Goal: Task Accomplishment & Management: Use online tool/utility

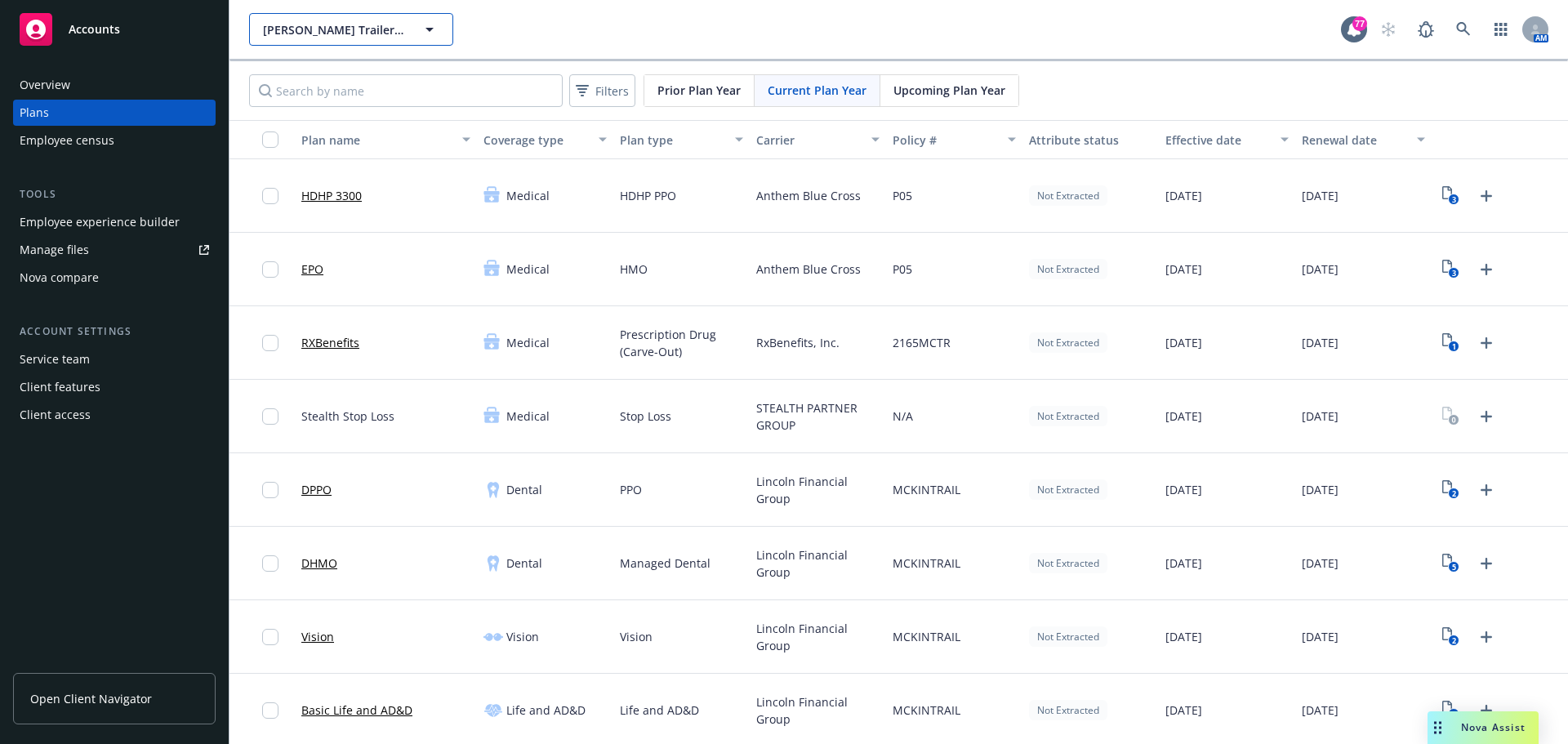
click at [366, 32] on span "[PERSON_NAME] Trailer Rentals" at bounding box center [333, 29] width 141 height 17
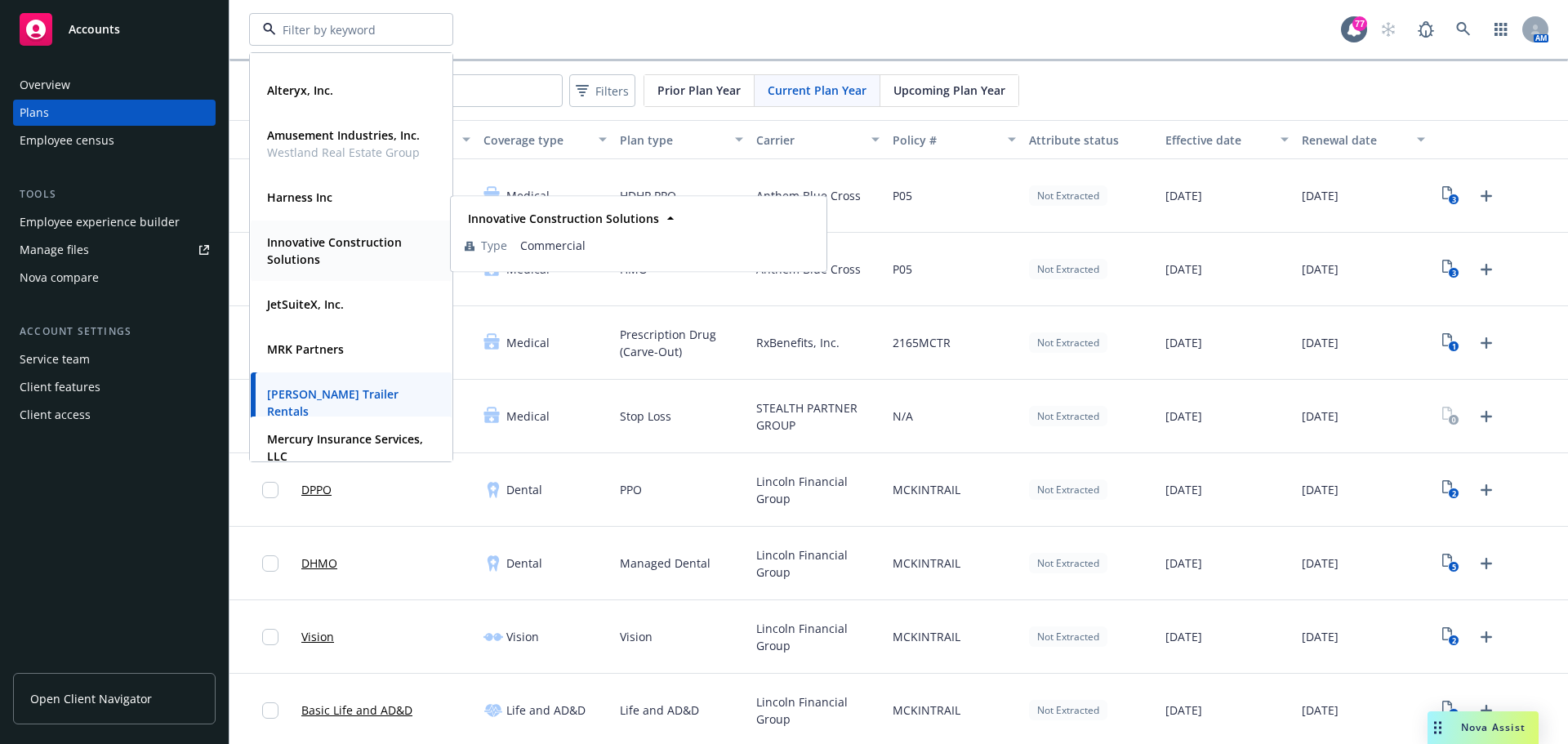
scroll to position [82, 0]
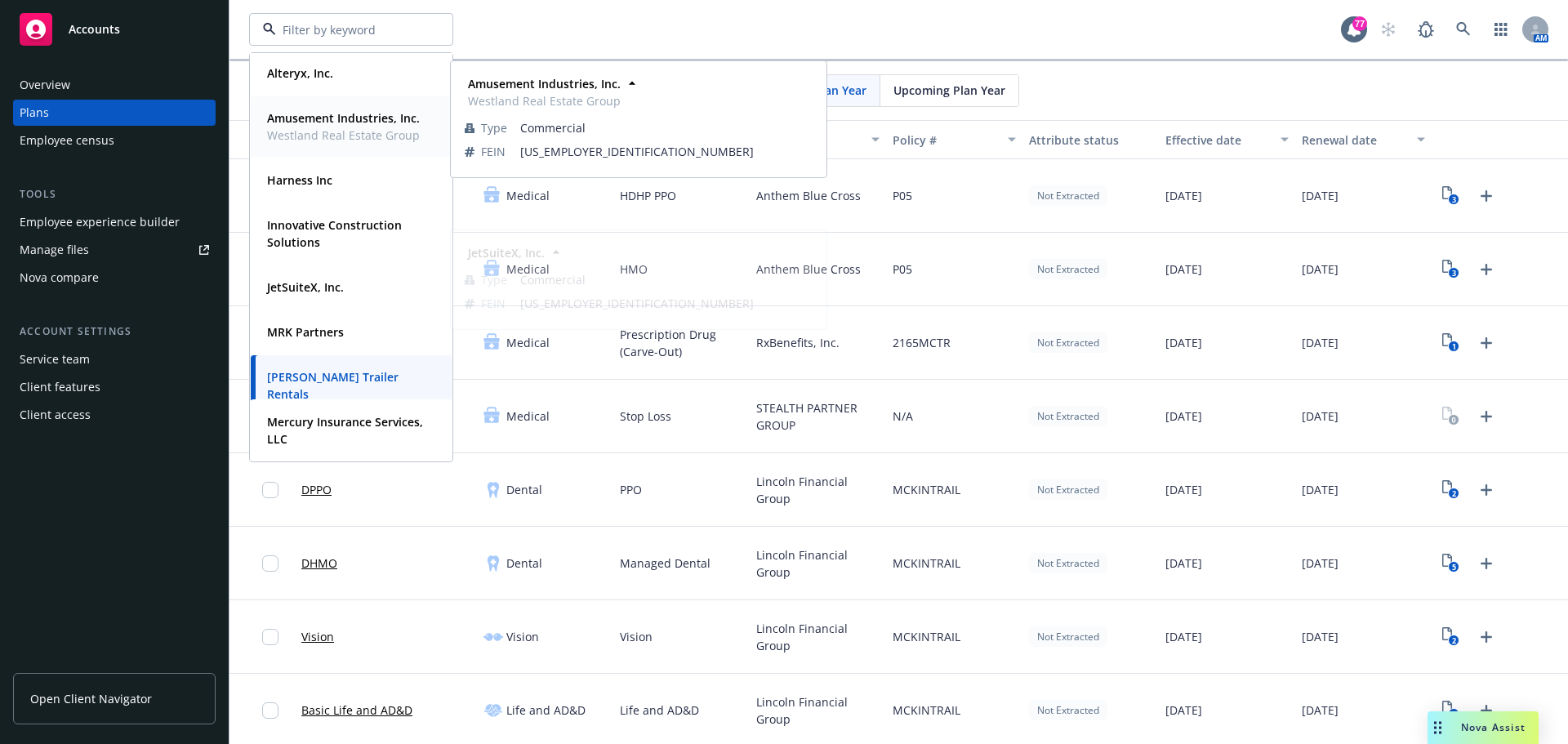
click at [329, 126] on span "Amusement Industries, Inc." at bounding box center [344, 117] width 153 height 17
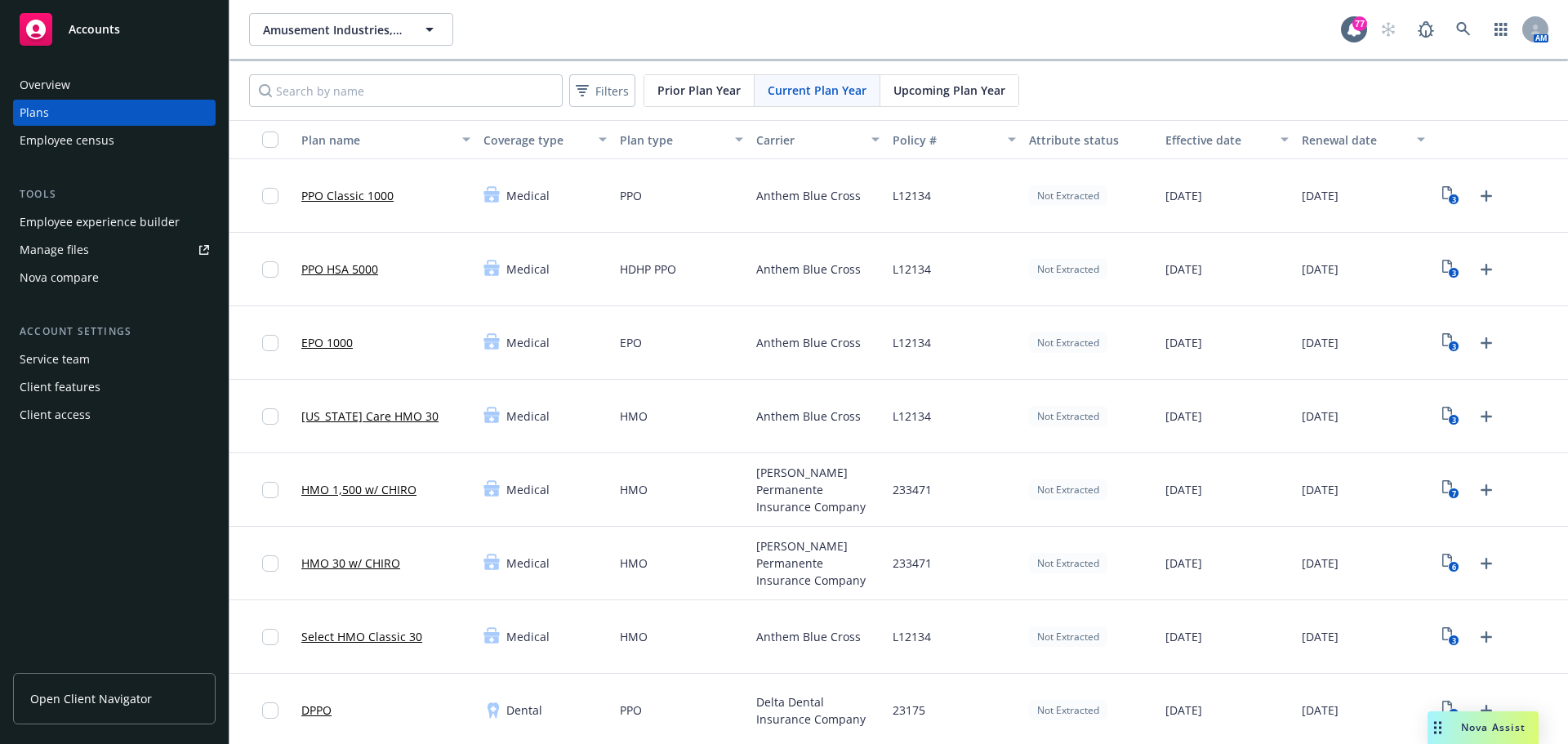
click at [109, 217] on div "Employee experience builder" at bounding box center [100, 222] width 160 height 26
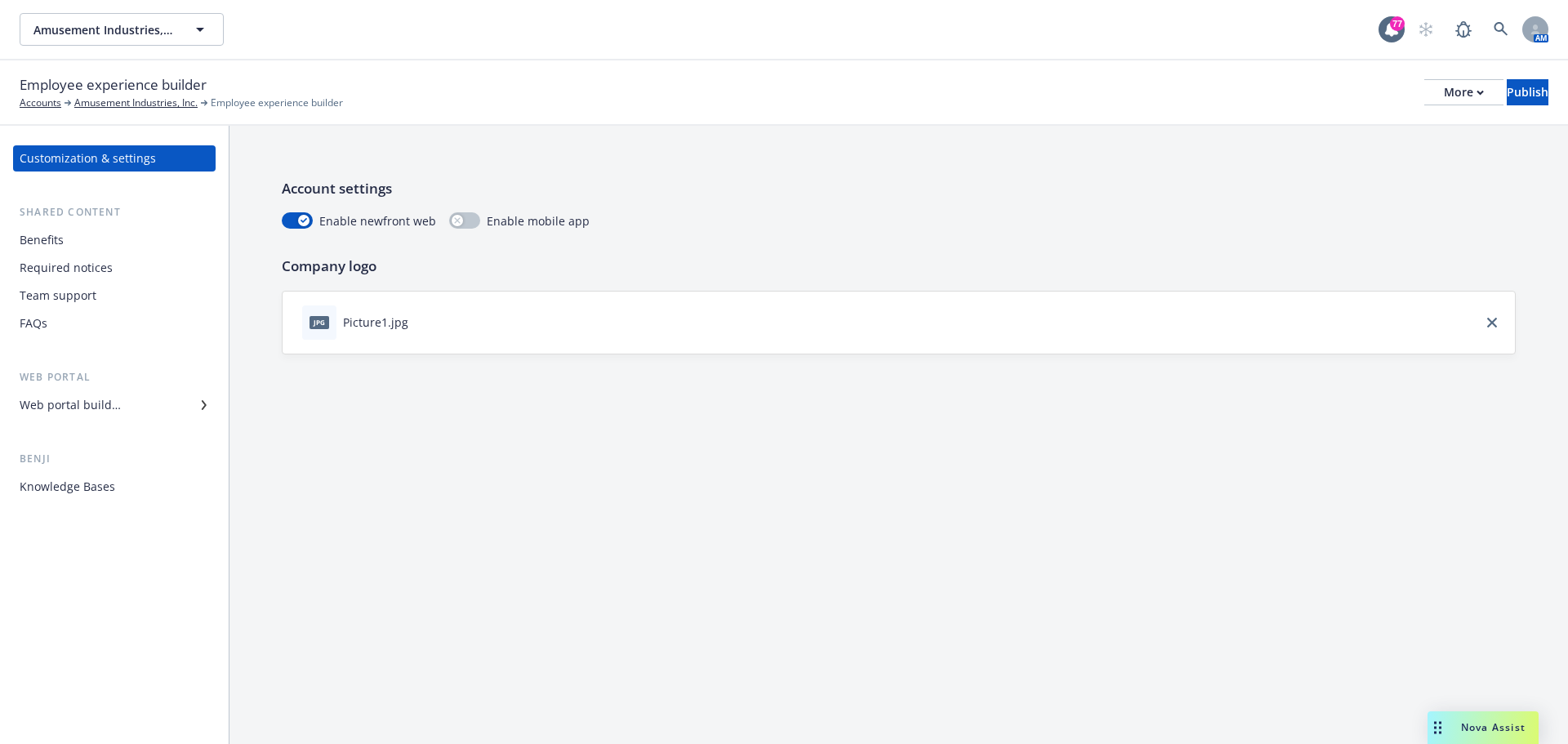
click at [100, 407] on div "Web portal builder" at bounding box center [70, 405] width 101 height 26
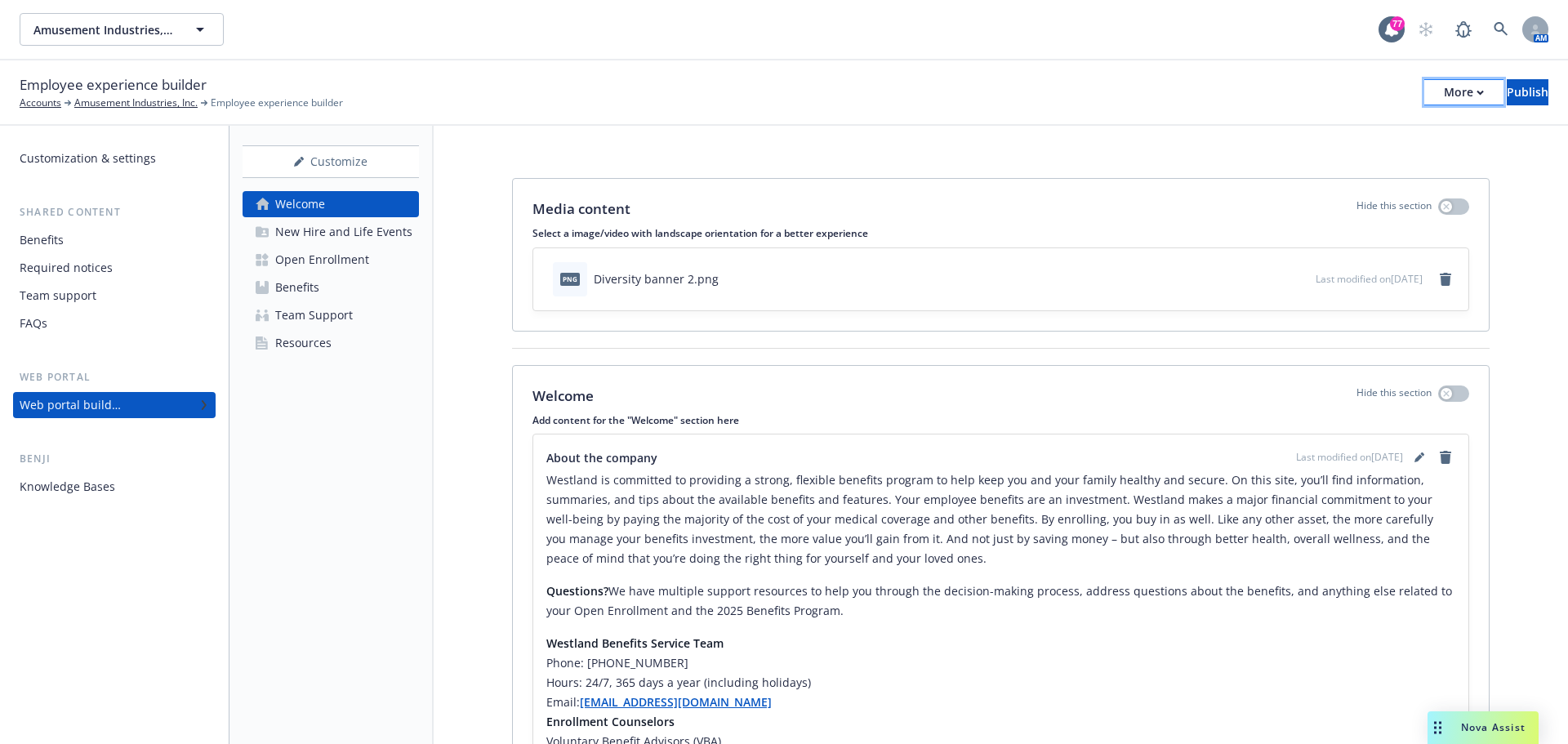
click at [1435, 96] on button "More" at bounding box center [1463, 92] width 79 height 26
click at [1320, 165] on link "Copy portal link" at bounding box center [1329, 162] width 242 height 33
